Goal: Task Accomplishment & Management: Manage account settings

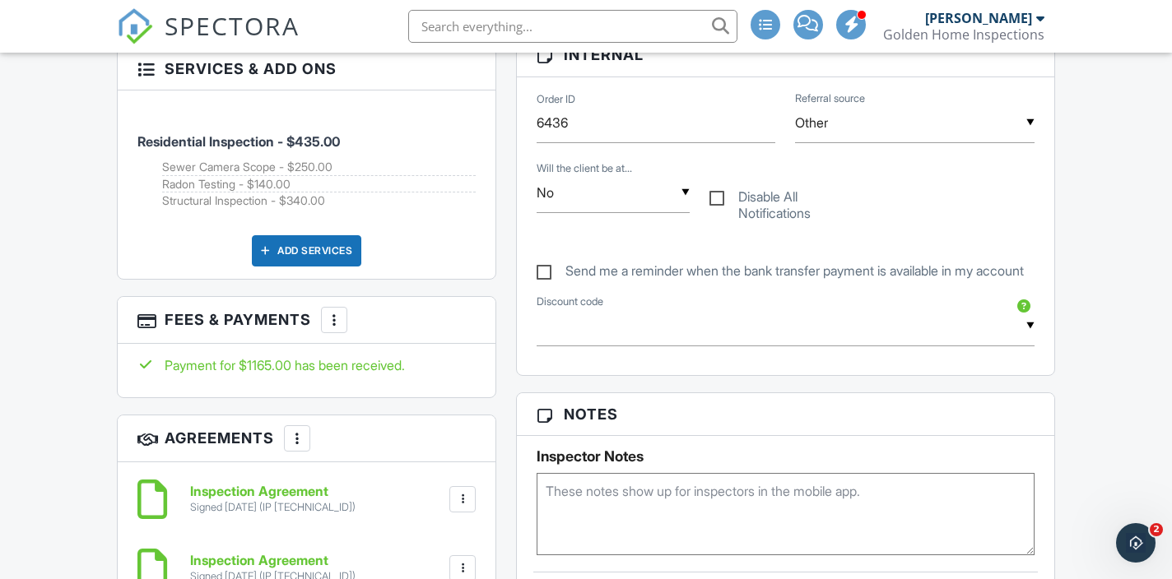
click at [170, 31] on span "SPECTORA" at bounding box center [232, 25] width 135 height 35
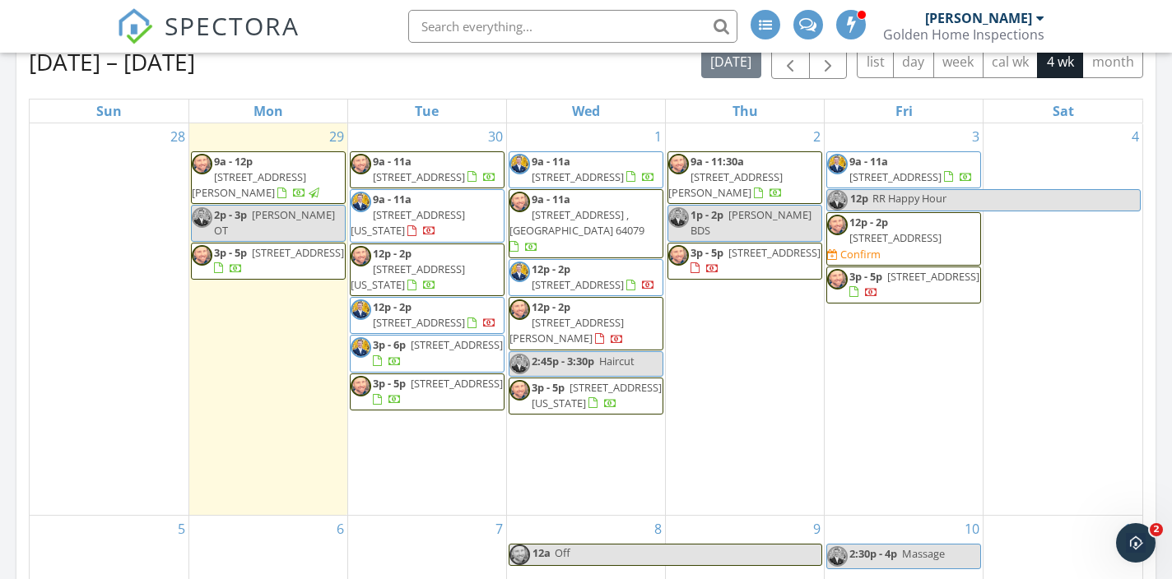
scroll to position [741, 0]
click at [870, 232] on span "9006 W 104th Terrace, Overland Park 66212" at bounding box center [895, 238] width 92 height 15
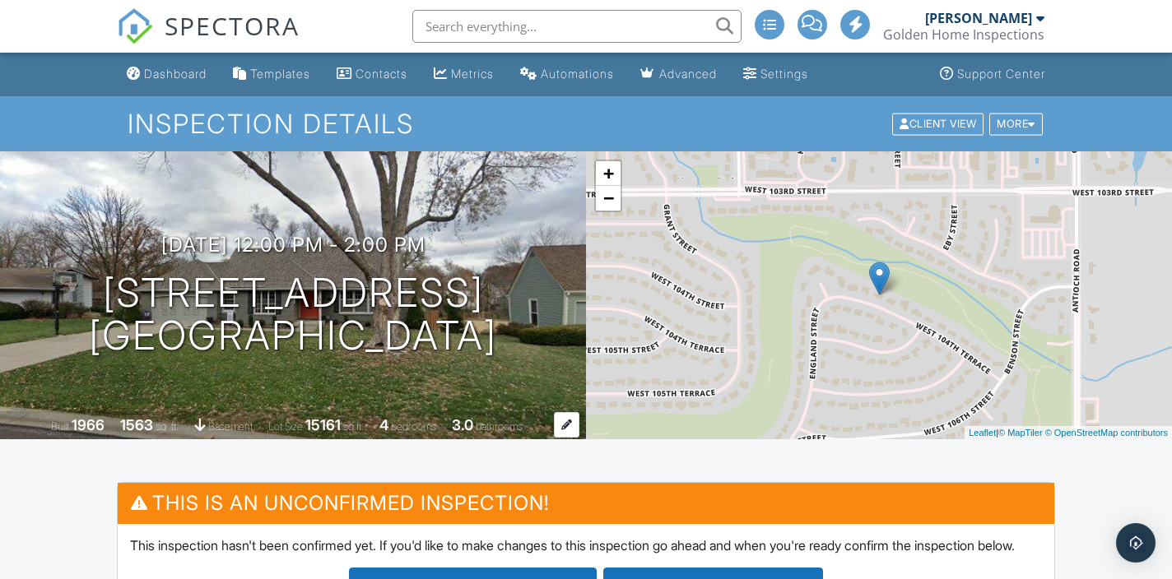
click at [156, 425] on span "sq. ft." at bounding box center [167, 427] width 23 height 12
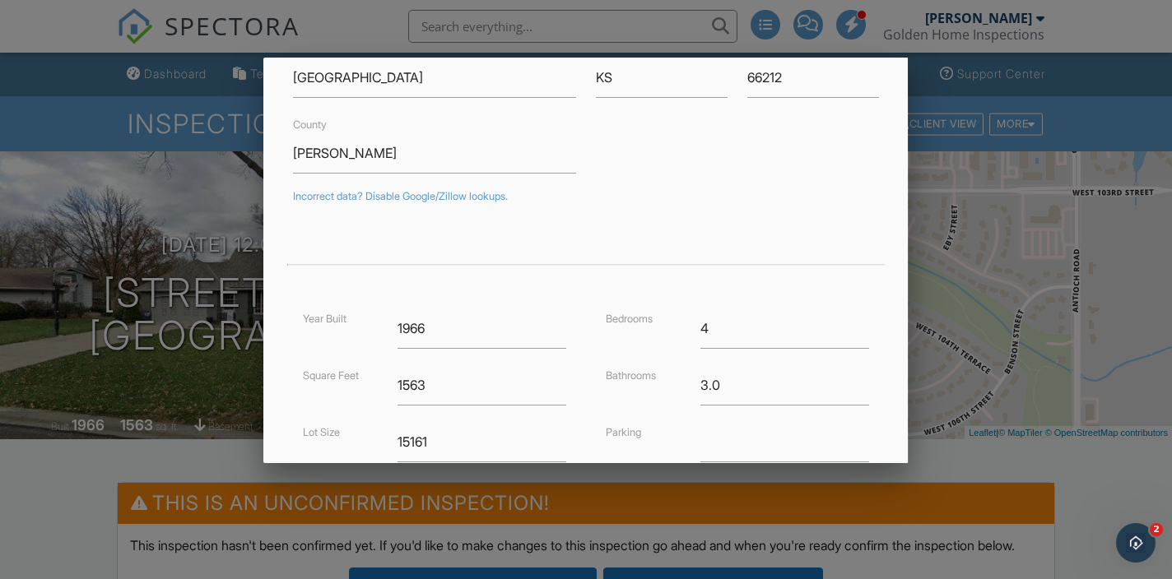
scroll to position [202, 0]
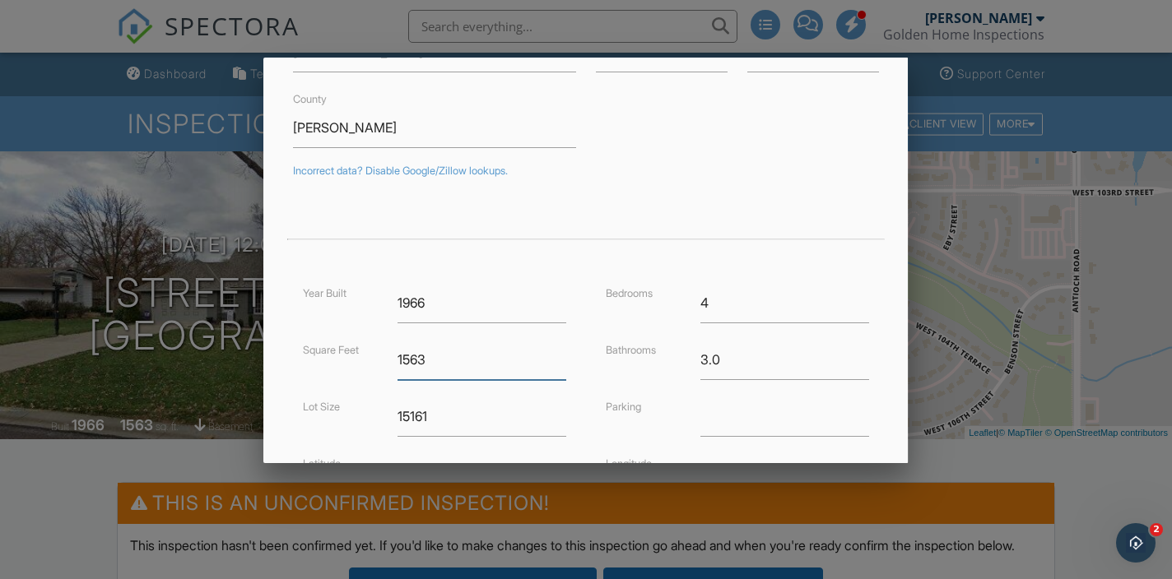
click at [489, 364] on input "1563" at bounding box center [481, 360] width 169 height 40
type input "2299"
click at [608, 372] on div "Bathrooms 3.0" at bounding box center [737, 360] width 283 height 40
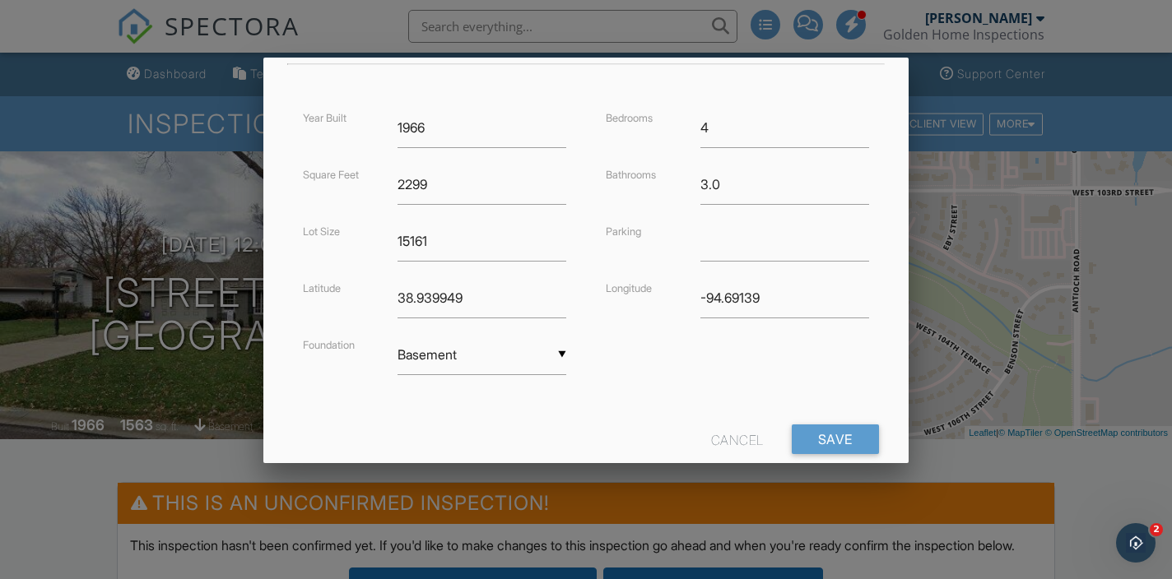
scroll to position [379, 0]
click at [829, 439] on input "Save" at bounding box center [835, 438] width 87 height 30
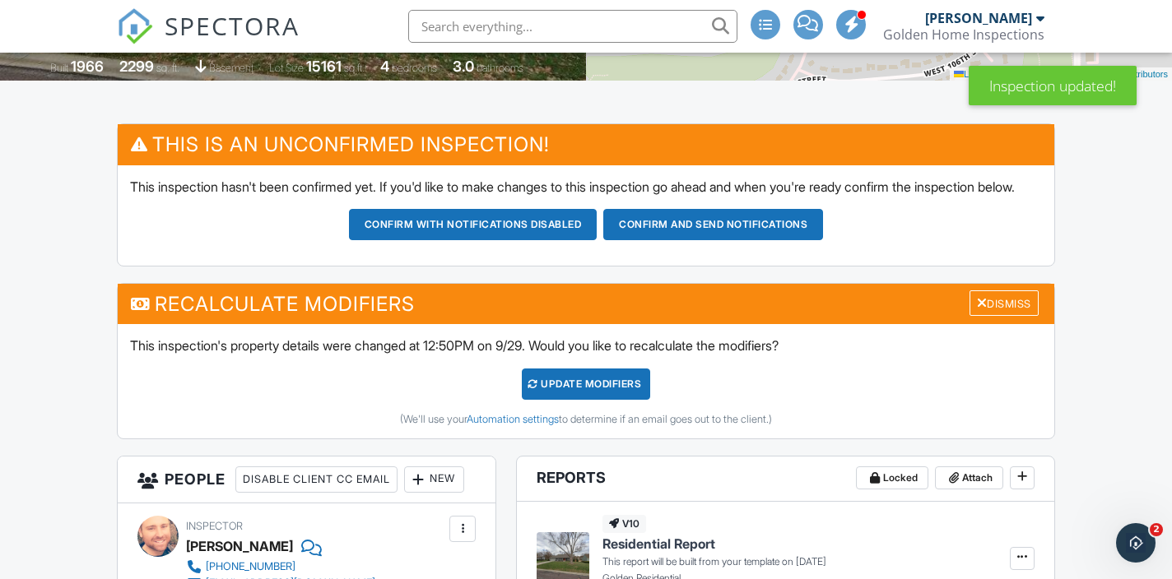
scroll to position [361, 0]
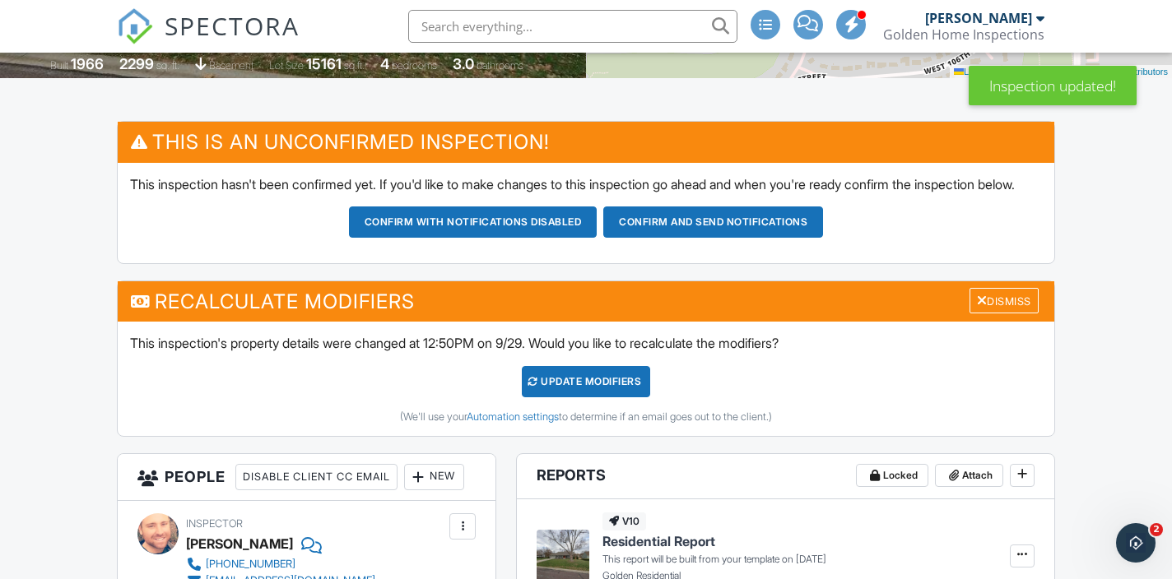
click at [598, 393] on div "UPDATE Modifiers" at bounding box center [586, 381] width 129 height 31
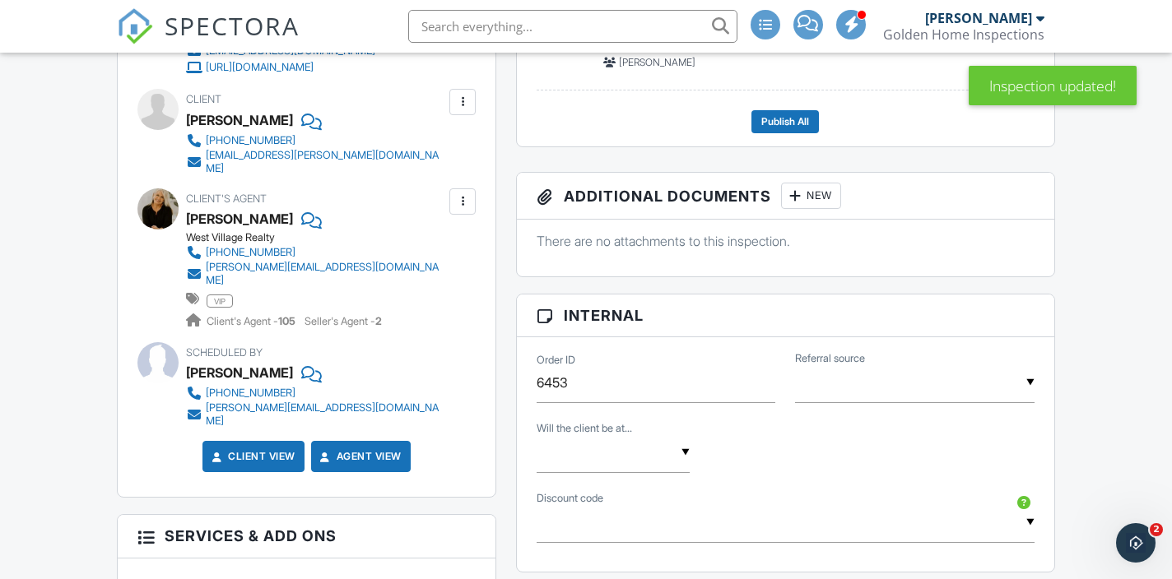
scroll to position [665, 0]
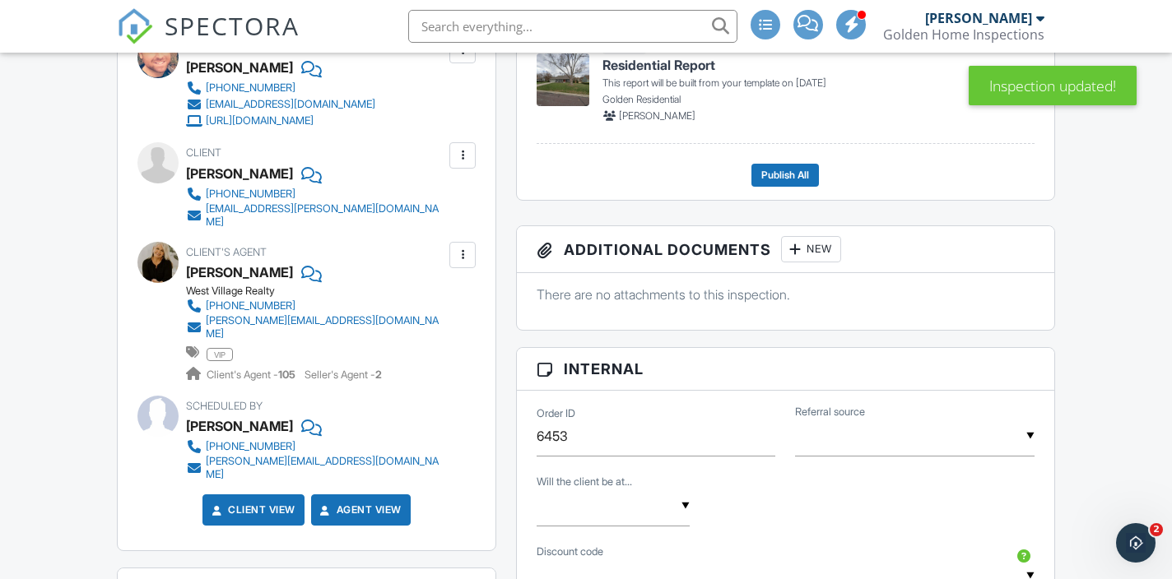
click at [879, 457] on input "text" at bounding box center [914, 436] width 239 height 40
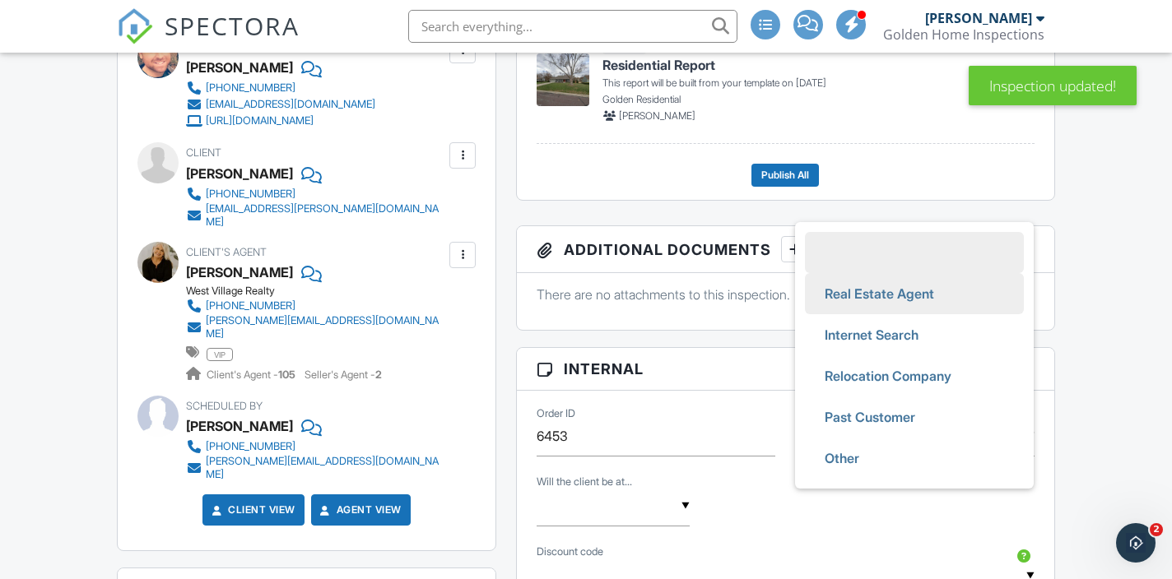
click at [897, 309] on span "Real Estate Agent" at bounding box center [879, 293] width 136 height 41
type input "Real Estate Agent"
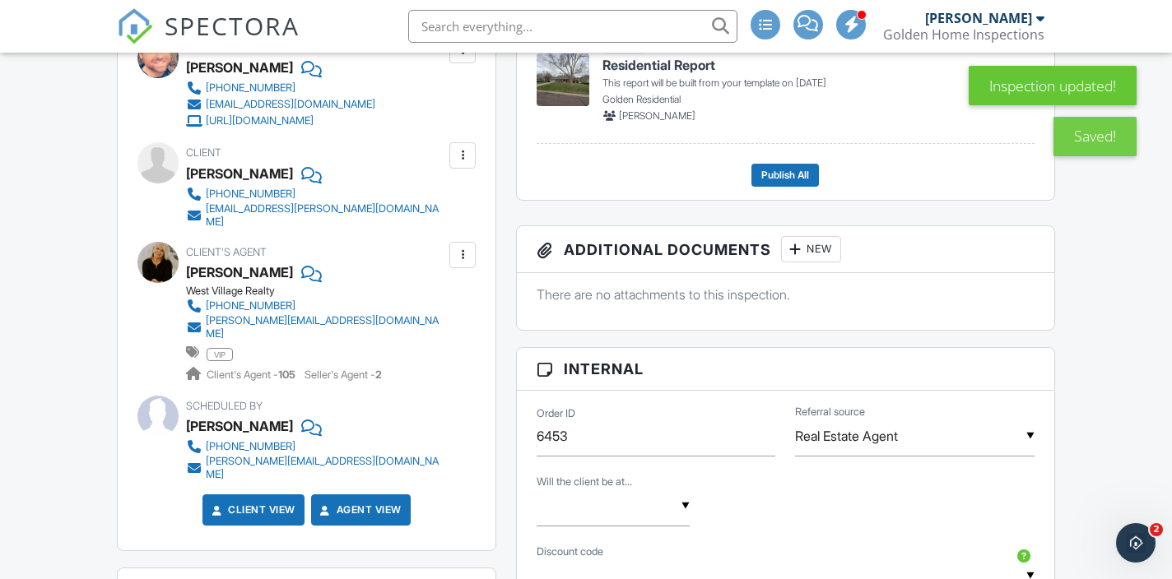
scroll to position [520, 0]
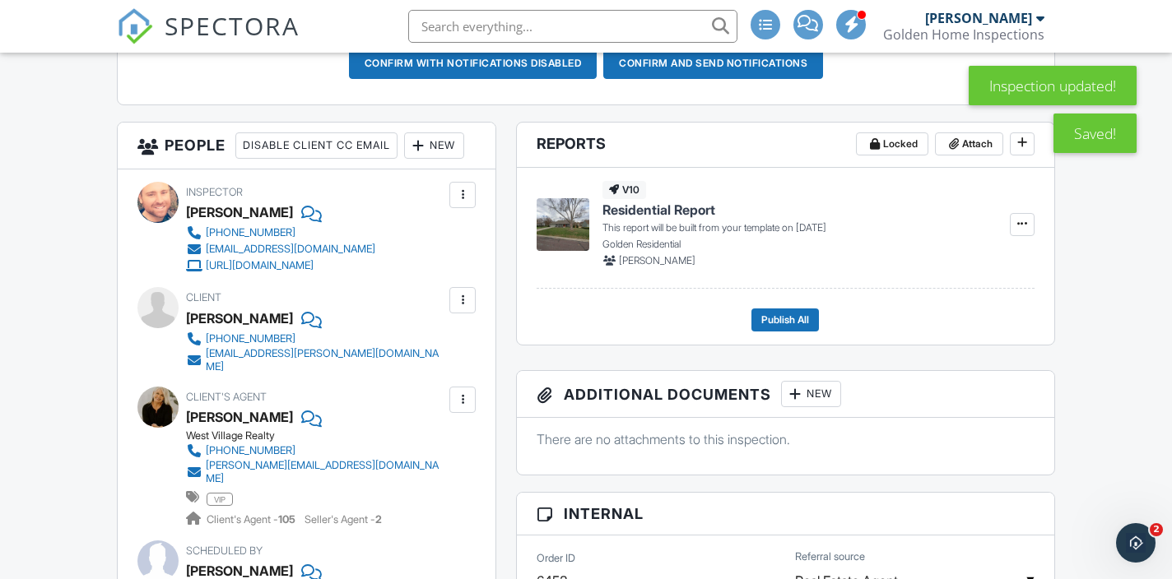
click at [410, 154] on div at bounding box center [418, 145] width 16 height 16
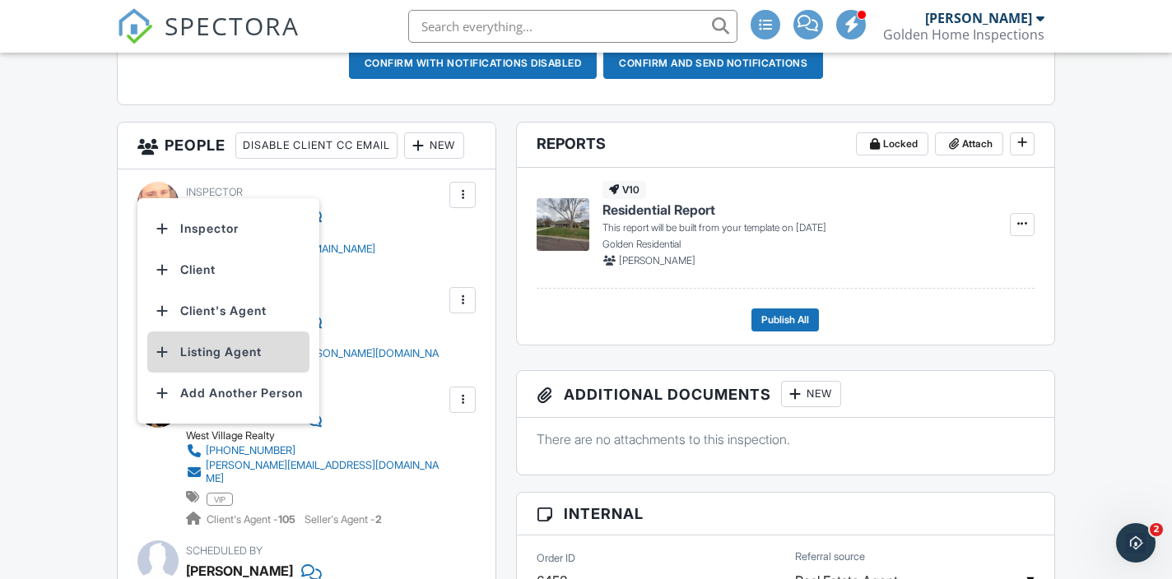
click at [256, 362] on li "Listing Agent" at bounding box center [228, 352] width 162 height 41
